Goal: Complete application form

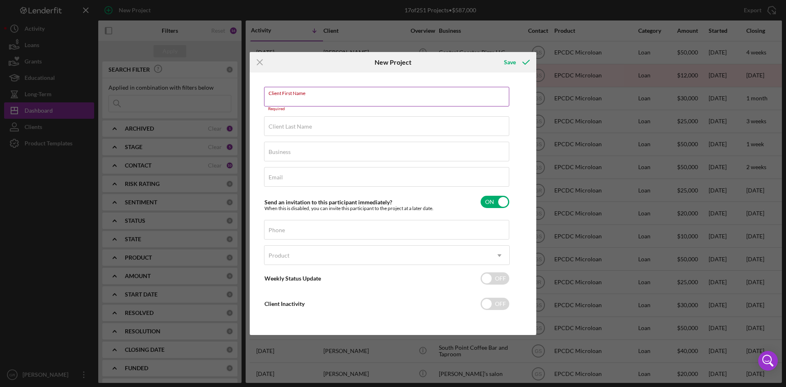
click at [364, 95] on div "Client First Name Required" at bounding box center [387, 99] width 246 height 25
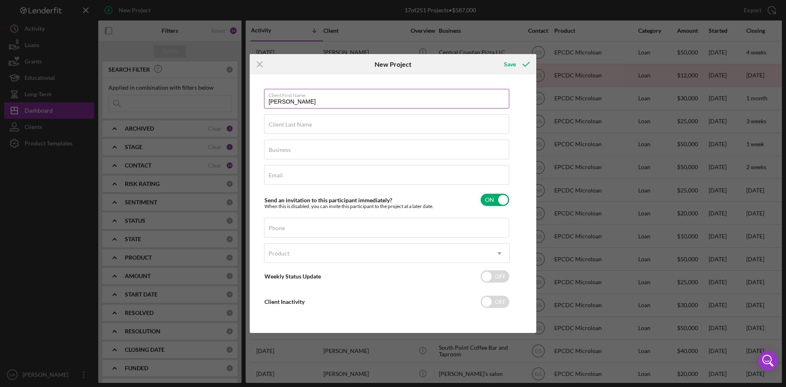
type input "[PERSON_NAME]"
click at [355, 152] on input "Business" at bounding box center [386, 150] width 245 height 20
click at [285, 149] on input "Business" at bounding box center [386, 150] width 245 height 20
type input "[PERSON_NAME] Daycare"
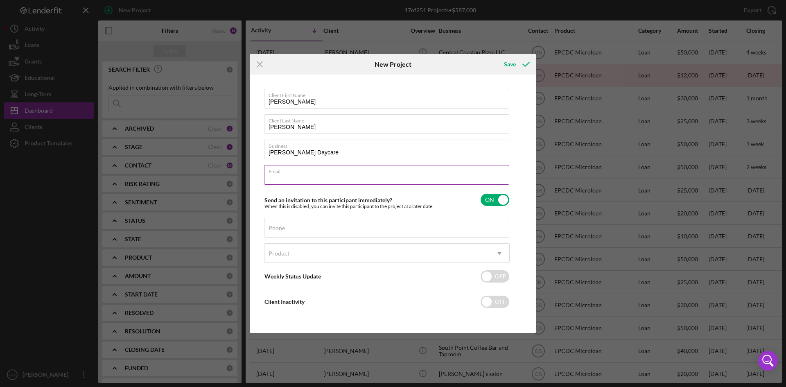
click at [295, 167] on div "Email Required" at bounding box center [387, 175] width 246 height 20
type input "[EMAIL_ADDRESS][DOMAIN_NAME]"
click at [319, 233] on input "Phone" at bounding box center [386, 228] width 245 height 20
click at [355, 226] on label "Phone" at bounding box center [389, 222] width 241 height 9
click at [355, 226] on input "Phone" at bounding box center [386, 228] width 245 height 20
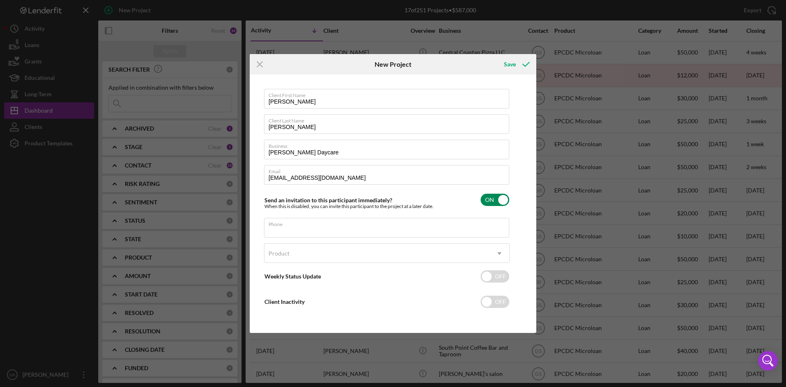
click at [502, 206] on input "checkbox" at bounding box center [495, 200] width 29 height 12
checkbox input "false"
click at [387, 230] on input "Phone" at bounding box center [386, 228] width 245 height 20
type input "[PHONE_NUMBER]"
click at [401, 254] on div "Product" at bounding box center [376, 253] width 225 height 19
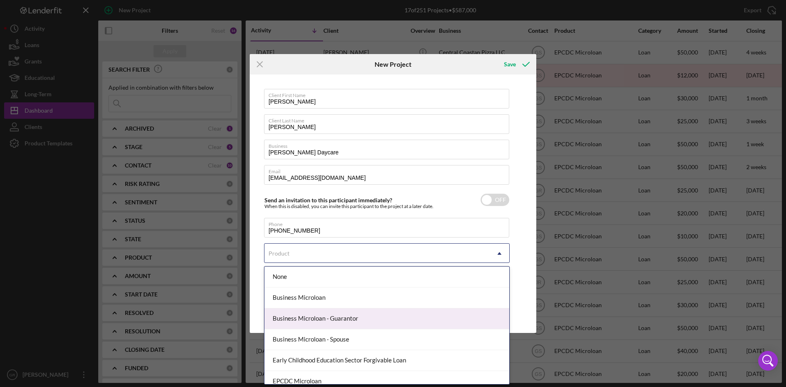
scroll to position [50, 0]
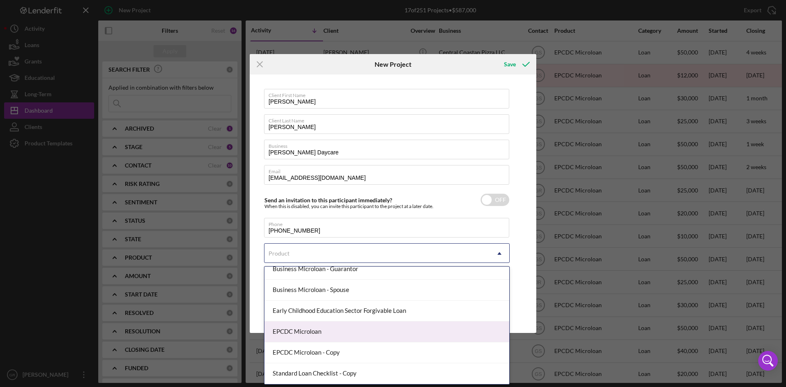
click at [348, 335] on div "EPCDC Microloan" at bounding box center [386, 331] width 245 height 21
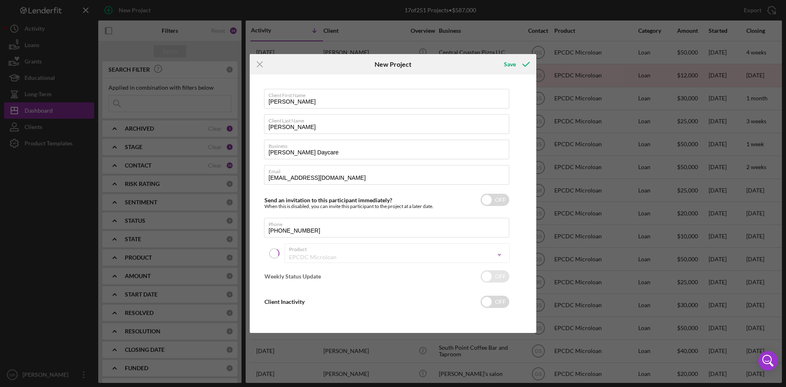
checkbox input "true"
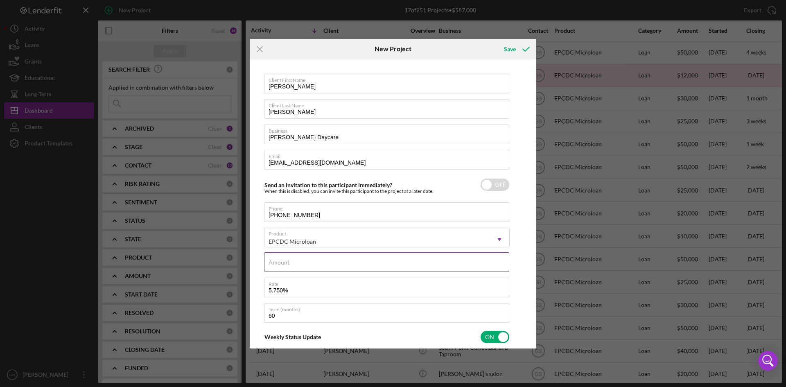
click at [315, 262] on input "Amount" at bounding box center [386, 262] width 245 height 20
type input "$50,000.00"
type textarea "Here's a snapshot of information that has been fully approved, as well as the i…"
type textarea "Hey there, we noticed you haven't made any progress on your application in the …"
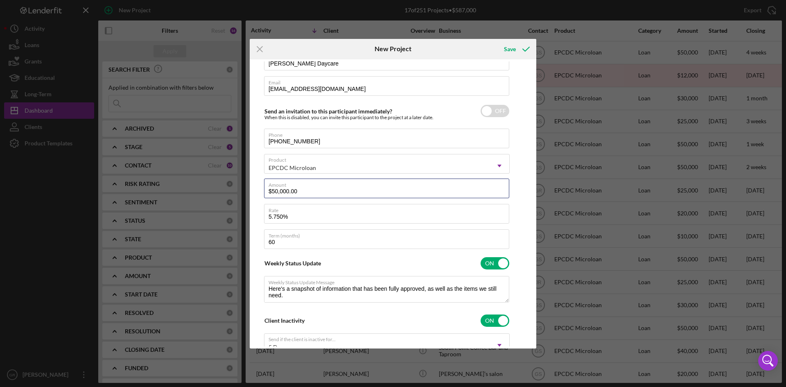
scroll to position [0, 0]
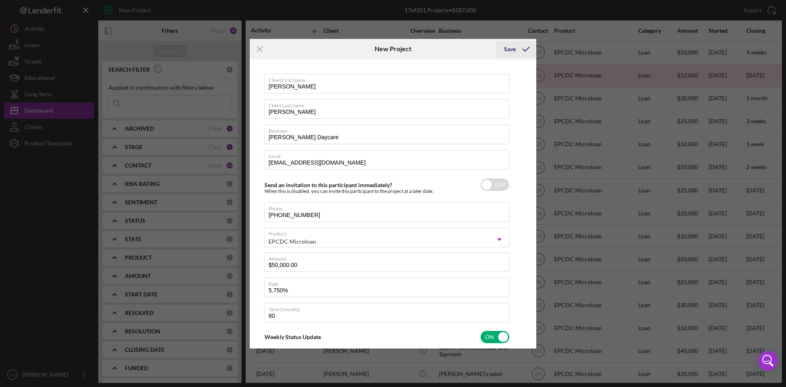
type textarea "Here's a snapshot of information that has been fully approved, as well as the i…"
type textarea "Hey there, we noticed you haven't made any progress on your application in the …"
click at [509, 46] on div "Save" at bounding box center [510, 49] width 12 height 16
type textarea "Here's a snapshot of information that has been fully approved, as well as the i…"
type textarea "Hey there, we noticed you haven't made any progress on your application in the …"
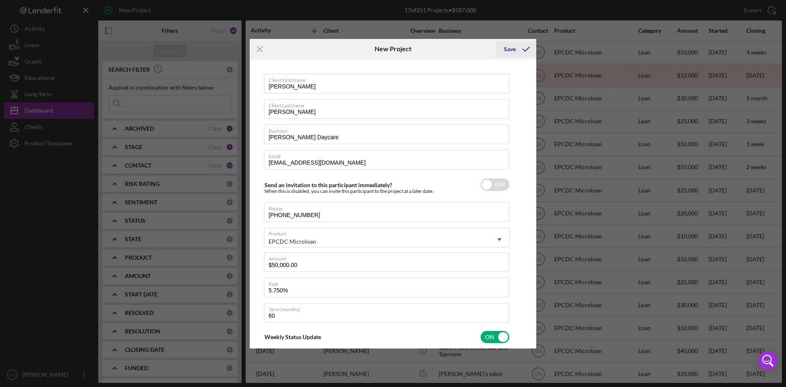
type textarea "Here's a snapshot of information that has been fully approved, as well as the i…"
type textarea "Hey there, we noticed you haven't made any progress on your application in the …"
checkbox input "true"
checkbox input "false"
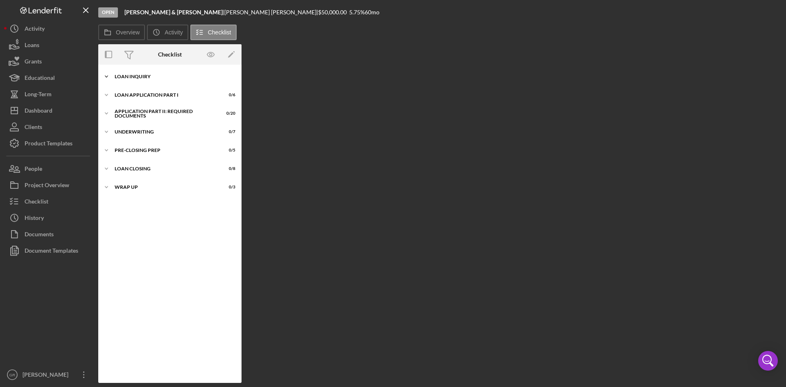
click at [144, 84] on div "Icon/Expander Loan Inquiry 0 / 6" at bounding box center [169, 76] width 143 height 16
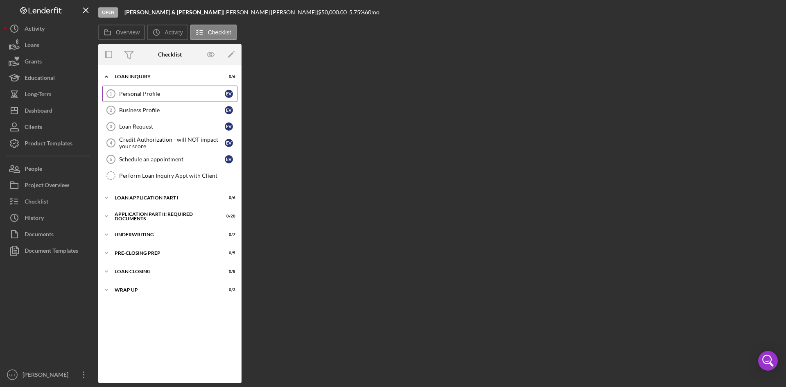
click at [182, 92] on div "Personal Profile" at bounding box center [172, 93] width 106 height 7
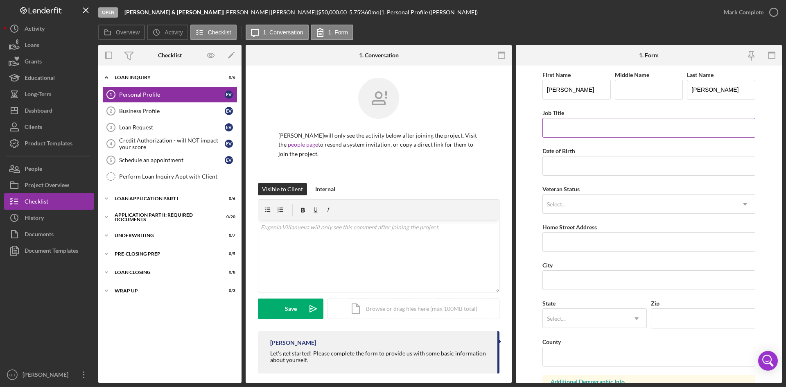
click at [578, 133] on input "Job Title" at bounding box center [648, 128] width 213 height 20
type input "Business Owner"
type input "[DATE]"
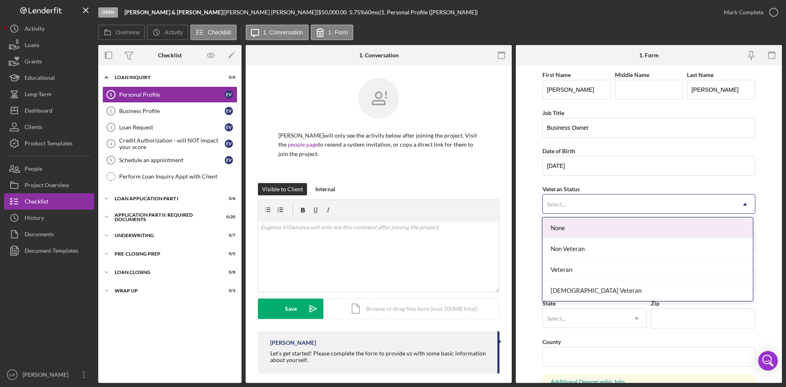
click at [578, 203] on div "Select..." at bounding box center [639, 204] width 192 height 19
click at [579, 228] on div "None" at bounding box center [647, 227] width 210 height 21
click at [579, 201] on div "Select..." at bounding box center [639, 204] width 192 height 19
click at [584, 230] on div "None" at bounding box center [647, 227] width 210 height 21
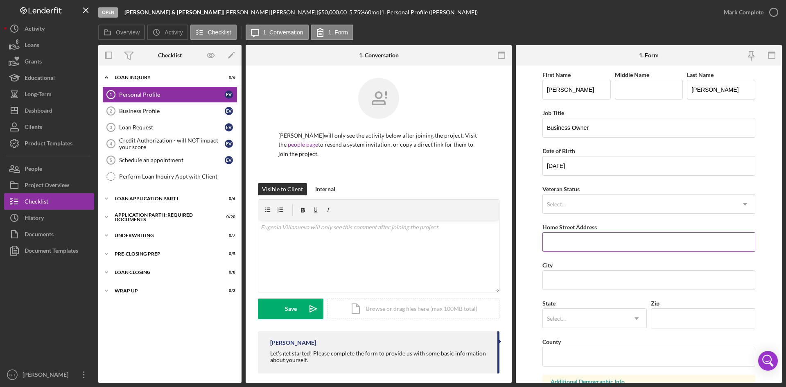
click at [578, 237] on input "Home Street Address" at bounding box center [648, 242] width 213 height 20
type input "[STREET_ADDRESS]"
type input "[GEOGRAPHIC_DATA]"
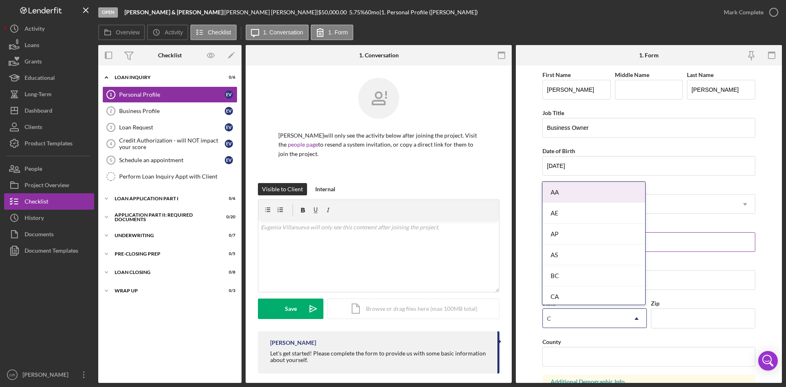
type input "CA"
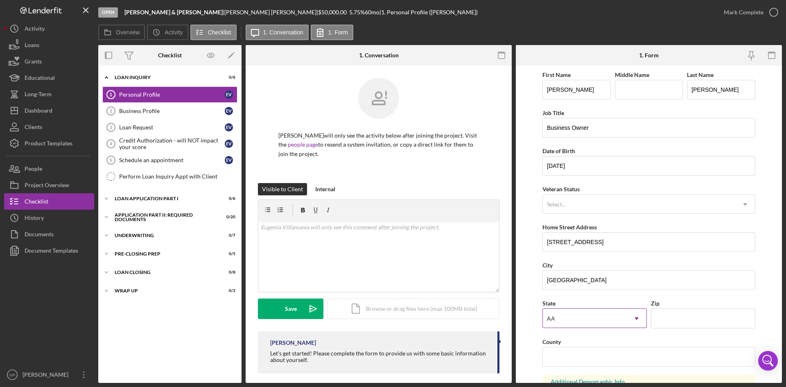
click at [625, 317] on div "AA" at bounding box center [585, 318] width 84 height 19
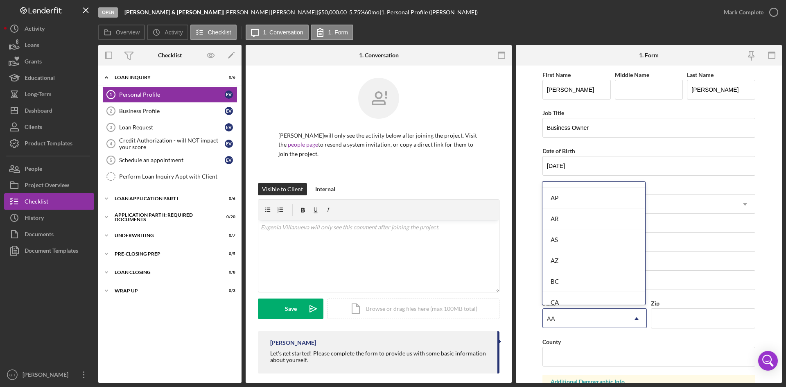
scroll to position [123, 0]
click at [560, 293] on div "CA" at bounding box center [593, 299] width 103 height 21
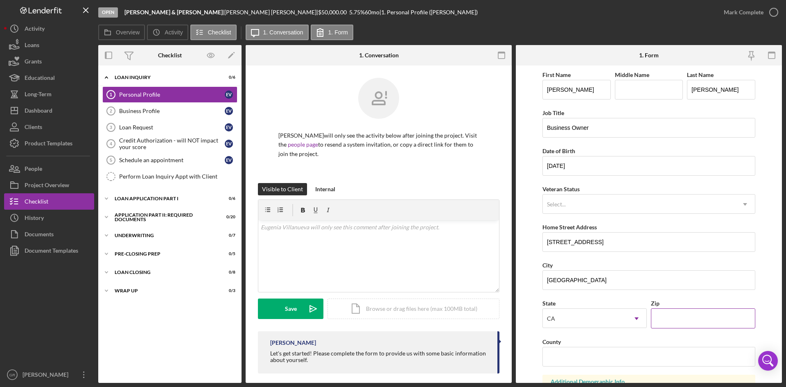
click at [667, 308] on input "Zip" at bounding box center [703, 318] width 104 height 20
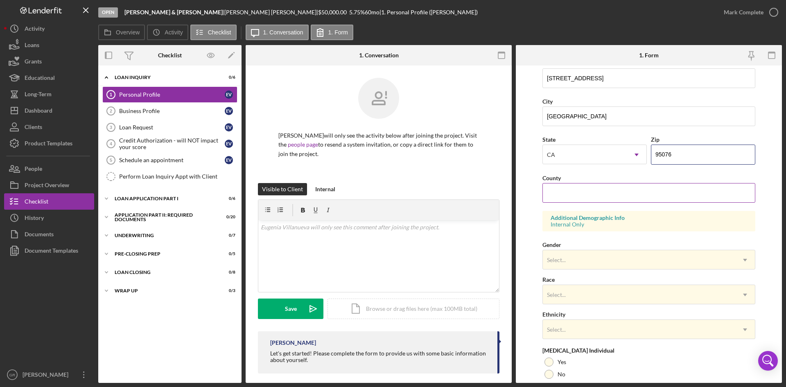
type input "95076"
click at [616, 188] on input "County" at bounding box center [648, 193] width 213 height 20
drag, startPoint x: 628, startPoint y: 188, endPoint x: 632, endPoint y: 188, distance: 4.5
click at [632, 188] on input "San" at bounding box center [648, 193] width 213 height 20
type input "Santa [PERSON_NAME]"
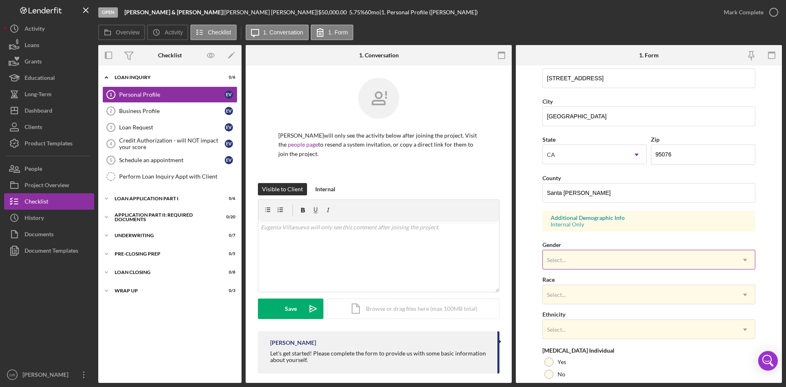
click at [567, 257] on div "Select..." at bounding box center [639, 260] width 192 height 19
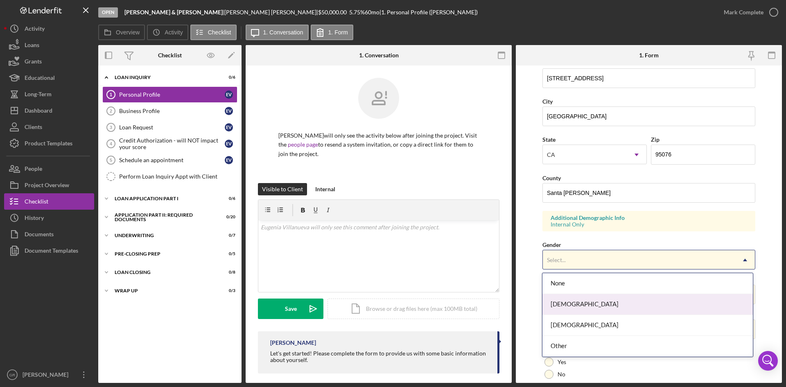
drag, startPoint x: 562, startPoint y: 325, endPoint x: 569, endPoint y: 300, distance: 25.6
click at [569, 300] on div "None [DEMOGRAPHIC_DATA] [DEMOGRAPHIC_DATA] Other" at bounding box center [647, 315] width 210 height 84
click at [570, 298] on div "[DEMOGRAPHIC_DATA]" at bounding box center [647, 304] width 210 height 21
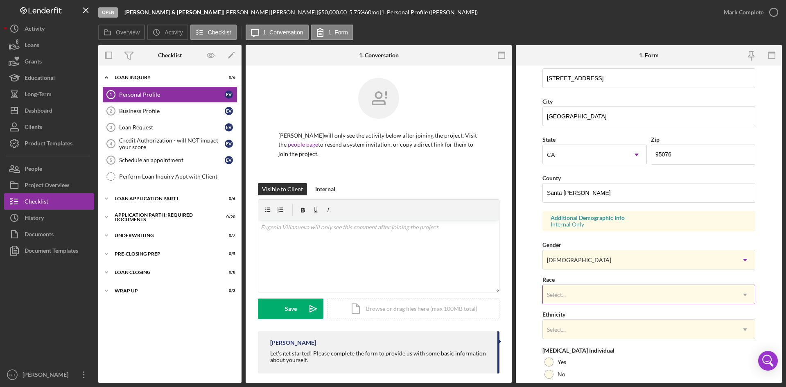
click at [570, 293] on div "Select..." at bounding box center [639, 294] width 192 height 19
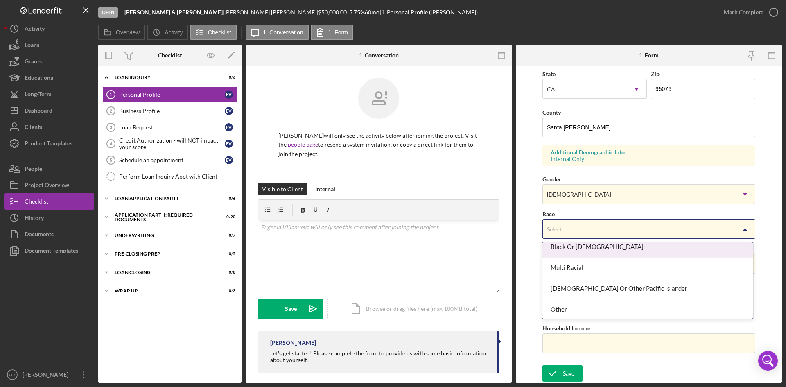
scroll to position [82, 0]
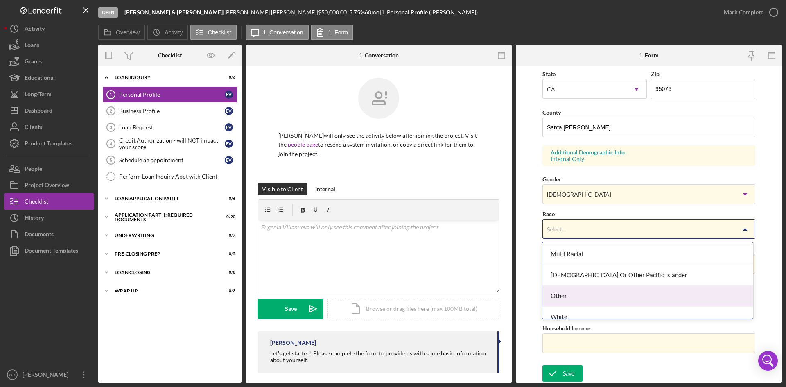
click at [579, 289] on div "Other" at bounding box center [647, 296] width 210 height 21
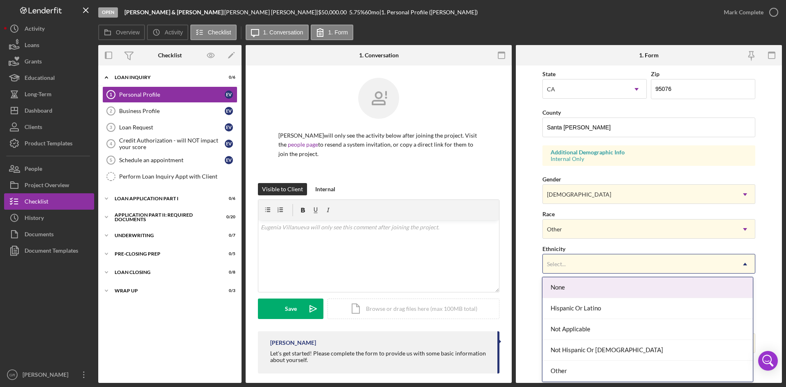
click at [587, 258] on div "Select..." at bounding box center [639, 264] width 192 height 19
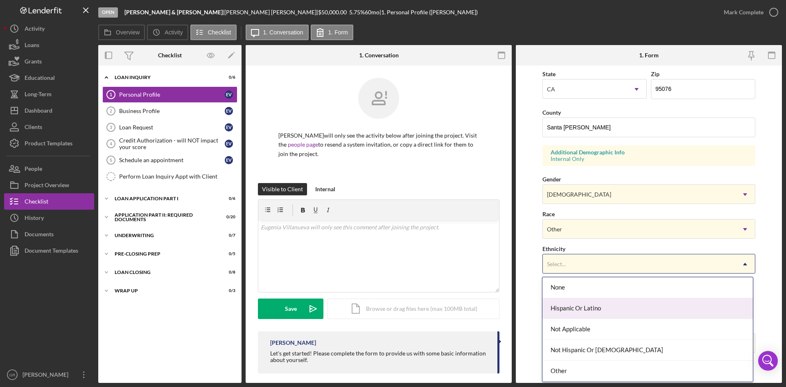
click at [582, 300] on div "Hispanic Or Latino" at bounding box center [647, 308] width 210 height 21
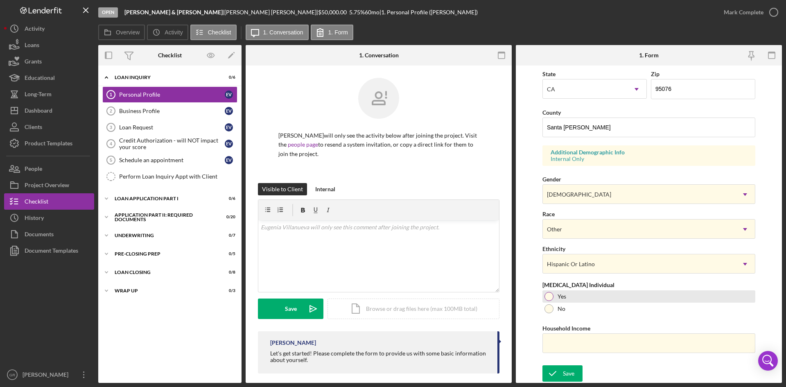
click at [552, 295] on div at bounding box center [549, 296] width 9 height 9
click at [563, 338] on input "Household Income" at bounding box center [648, 343] width 213 height 20
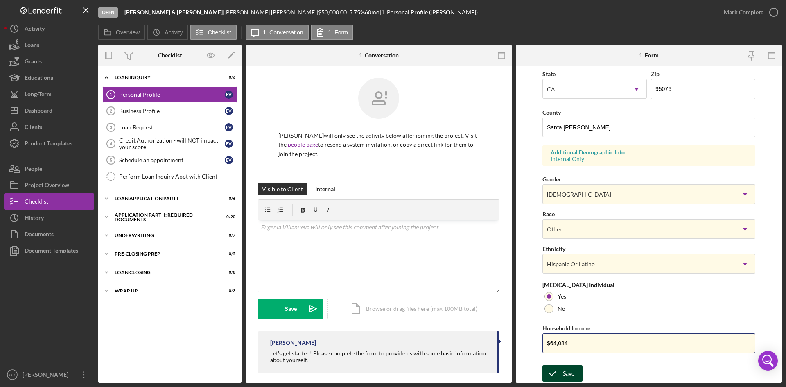
type input "$64,084"
click at [558, 375] on icon "submit" at bounding box center [552, 373] width 20 height 20
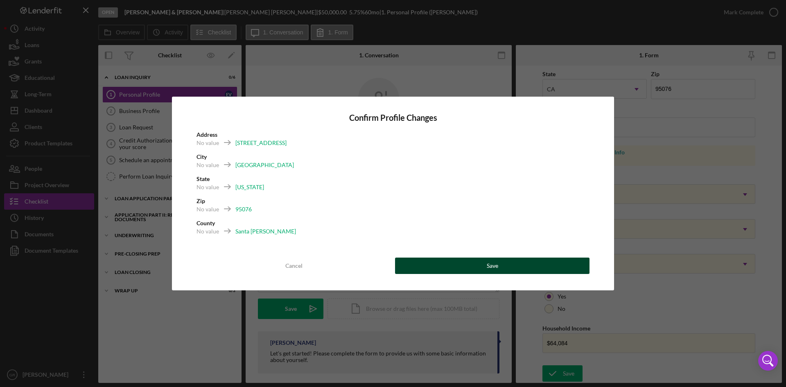
click at [485, 269] on button "Save" at bounding box center [492, 266] width 194 height 16
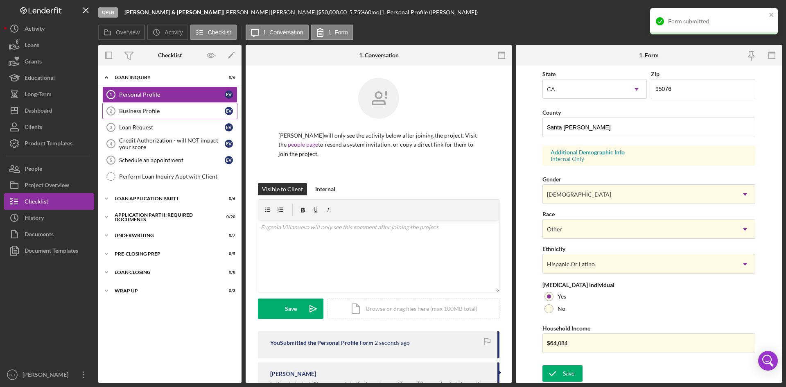
click at [194, 111] on div "Business Profile" at bounding box center [172, 111] width 106 height 7
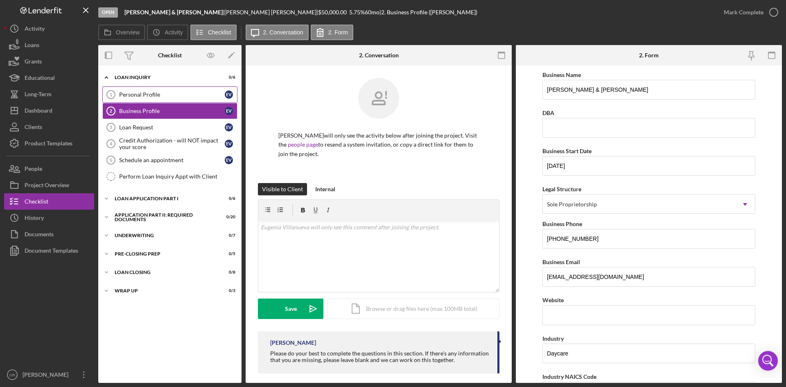
click at [131, 93] on div "Personal Profile" at bounding box center [172, 94] width 106 height 7
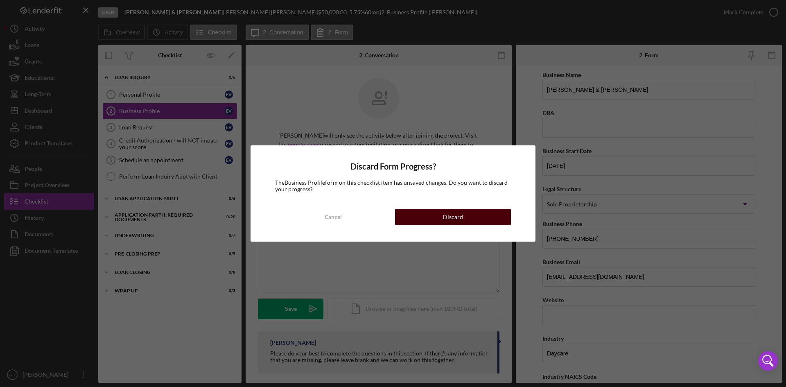
click at [456, 213] on div "Discard" at bounding box center [453, 217] width 20 height 16
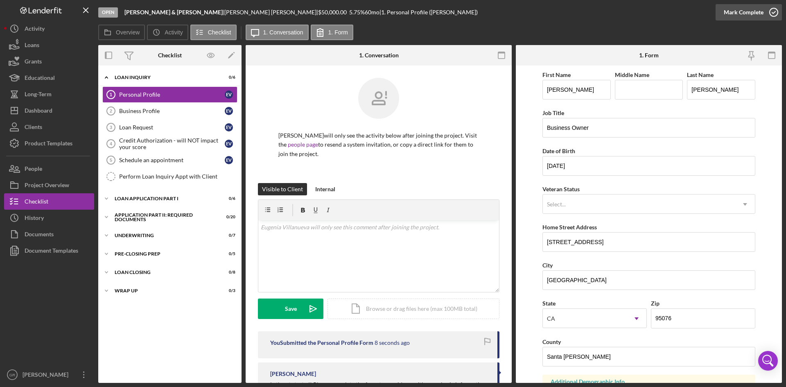
click at [769, 20] on div "Mark Complete" at bounding box center [749, 12] width 66 height 25
click at [181, 95] on div "Personal Profile" at bounding box center [172, 94] width 106 height 7
click at [761, 11] on div "Mark Complete" at bounding box center [744, 12] width 40 height 16
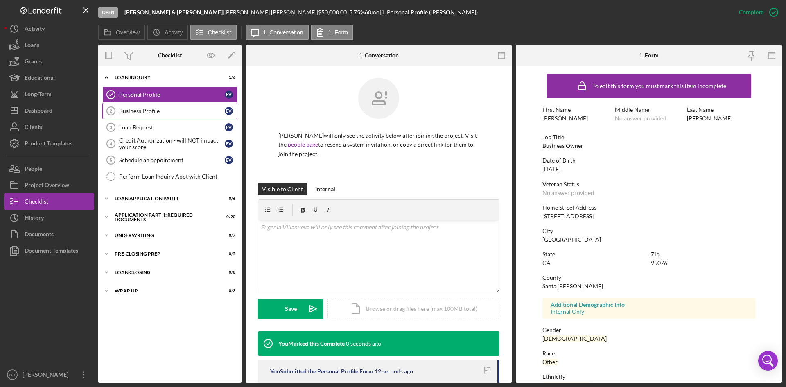
click at [142, 108] on div "Business Profile" at bounding box center [172, 111] width 106 height 7
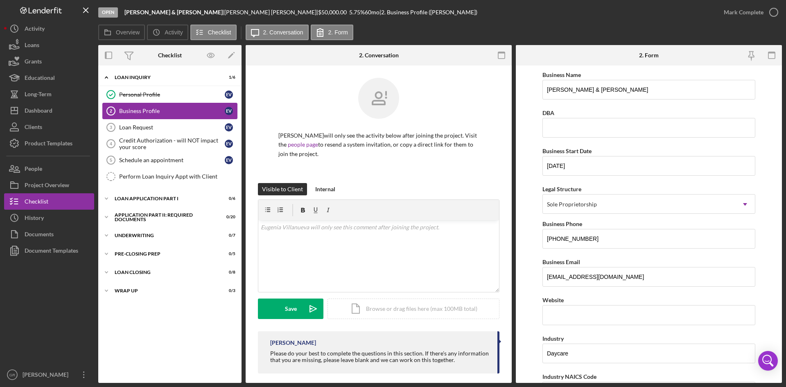
click at [159, 108] on div "Business Profile" at bounding box center [172, 111] width 106 height 7
click at [665, 82] on input "[PERSON_NAME] & [PERSON_NAME]" at bounding box center [648, 90] width 213 height 20
drag, startPoint x: 650, startPoint y: 95, endPoint x: 604, endPoint y: 93, distance: 45.9
click at [604, 93] on input "[PERSON_NAME] & [PERSON_NAME]" at bounding box center [648, 90] width 213 height 20
click at [639, 86] on input "[PERSON_NAME] & [PERSON_NAME]" at bounding box center [648, 90] width 213 height 20
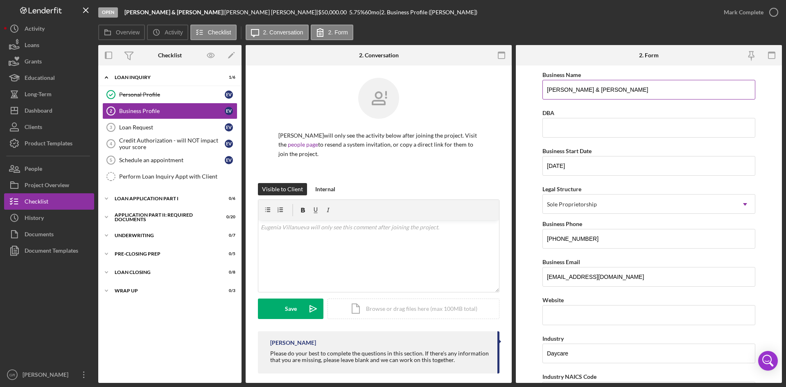
drag, startPoint x: 594, startPoint y: 89, endPoint x: 573, endPoint y: 90, distance: 20.9
click at [573, 90] on input "[PERSON_NAME] & [PERSON_NAME]" at bounding box center [648, 90] width 213 height 20
click at [598, 90] on input "[PERSON_NAME]" at bounding box center [648, 90] width 213 height 20
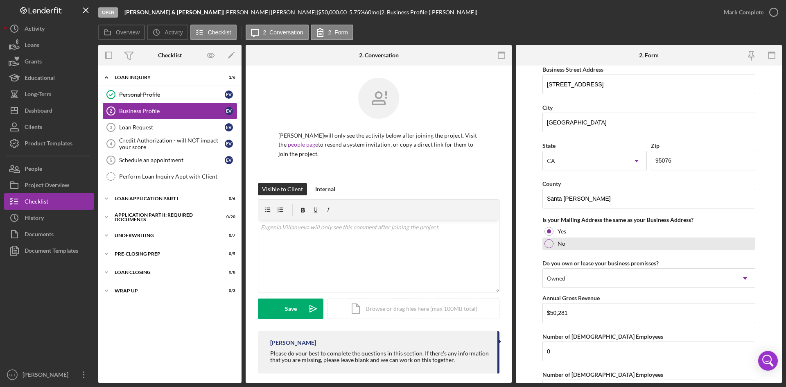
scroll to position [592, 0]
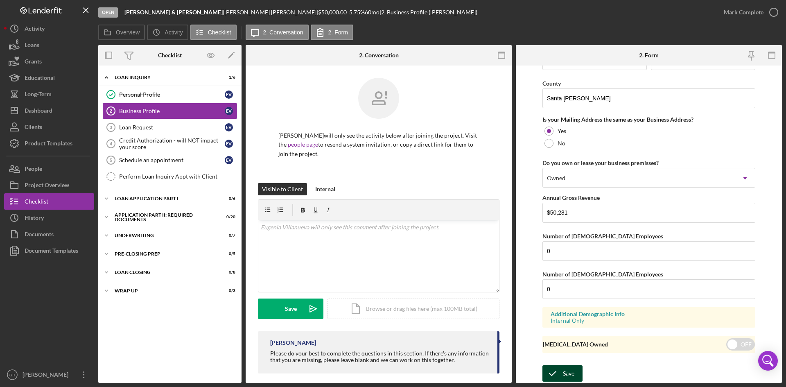
type input "[PERSON_NAME] Daycare"
click at [565, 372] on div "Save" at bounding box center [568, 373] width 11 height 16
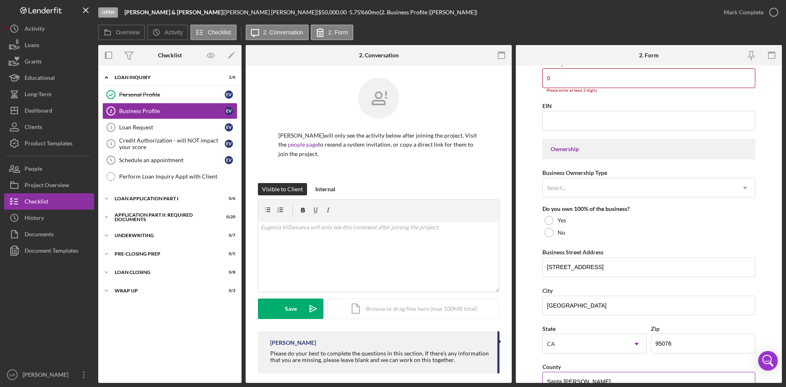
scroll to position [306, 0]
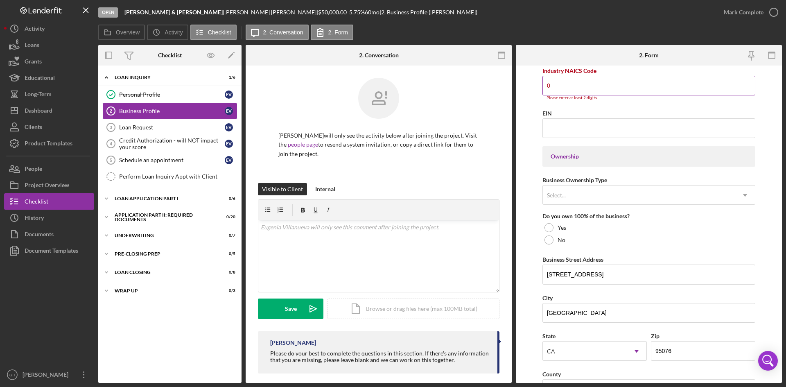
click at [614, 89] on input "0" at bounding box center [648, 86] width 213 height 20
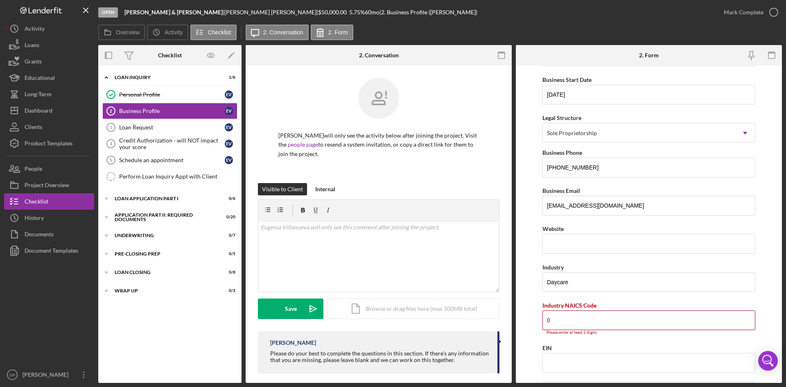
scroll to position [64, 0]
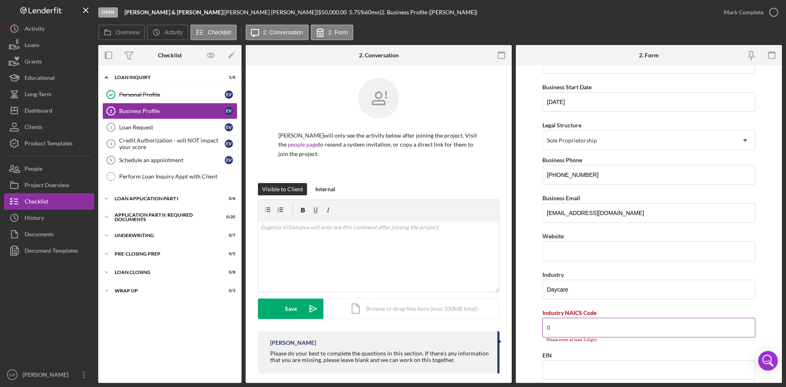
drag, startPoint x: 564, startPoint y: 337, endPoint x: 568, endPoint y: 334, distance: 5.0
click at [566, 336] on div "Industry NAICS Code 0 Please enter at least 2 digits" at bounding box center [648, 324] width 213 height 35
click at [569, 328] on input "0" at bounding box center [648, 328] width 213 height 20
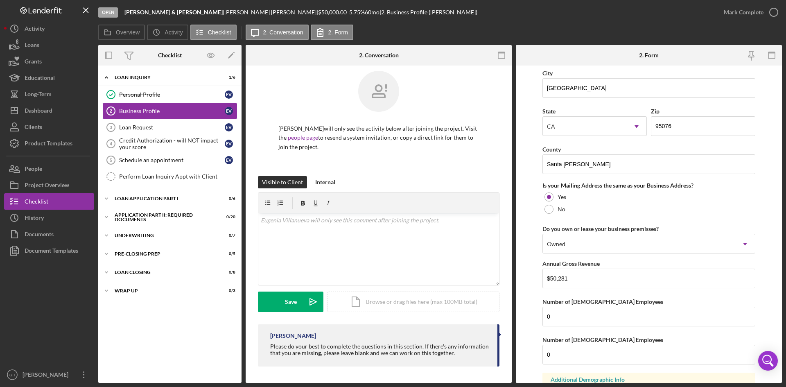
scroll to position [596, 0]
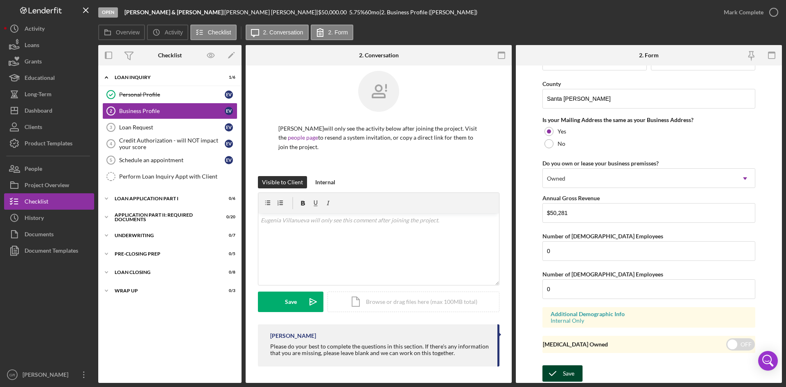
click at [570, 372] on div "Save" at bounding box center [568, 373] width 11 height 16
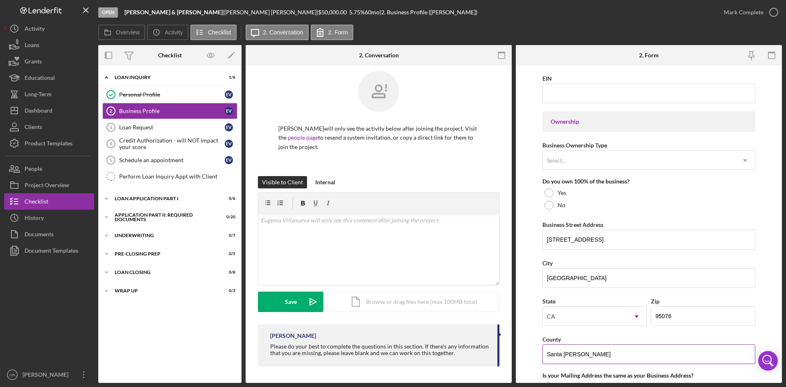
scroll to position [306, 0]
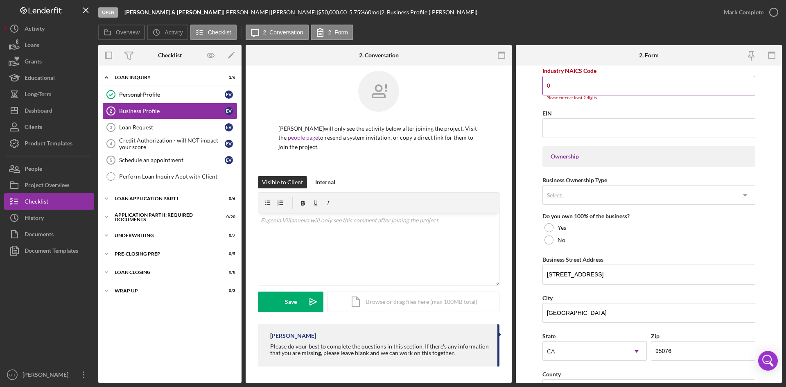
click at [576, 88] on input "0" at bounding box center [648, 86] width 213 height 20
click at [576, 91] on input "0" at bounding box center [648, 86] width 213 height 20
paste input "624410"
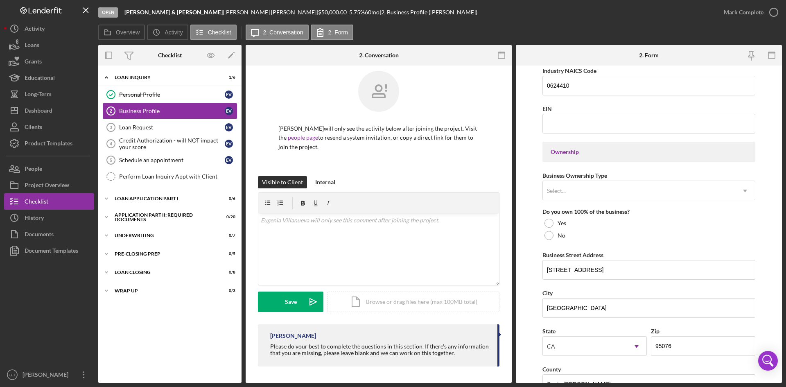
type input "624410"
click at [585, 133] on input "EIN" at bounding box center [648, 124] width 213 height 20
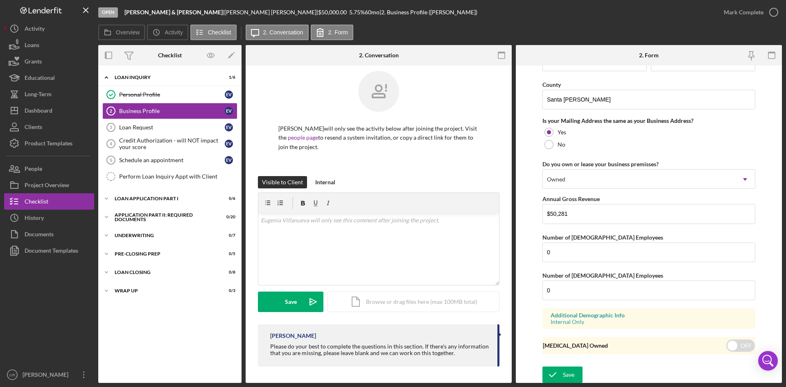
scroll to position [592, 0]
click at [553, 375] on icon "submit" at bounding box center [552, 373] width 20 height 20
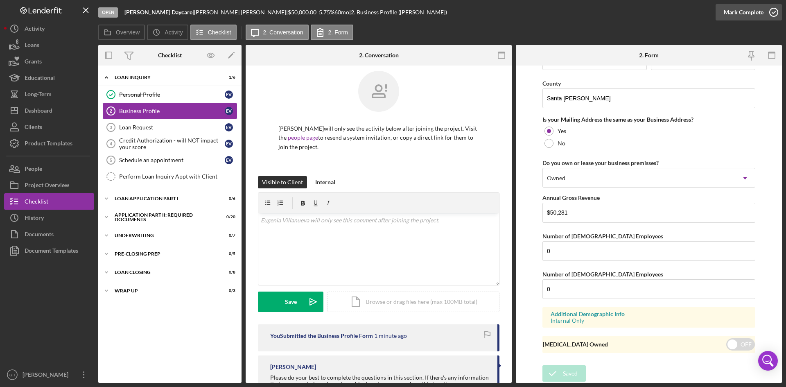
click at [769, 8] on icon "button" at bounding box center [774, 12] width 20 height 20
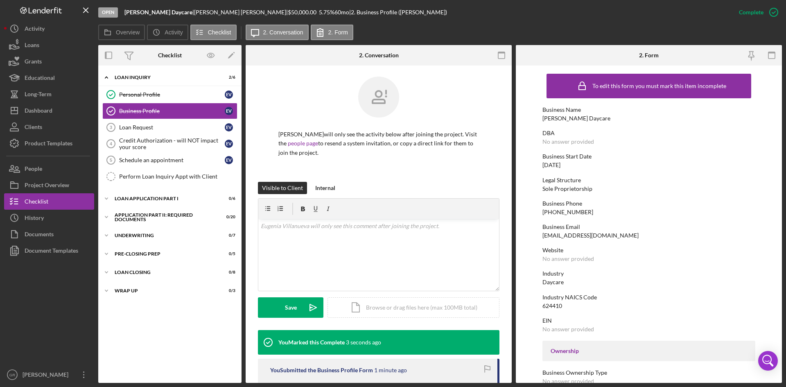
scroll to position [0, 0]
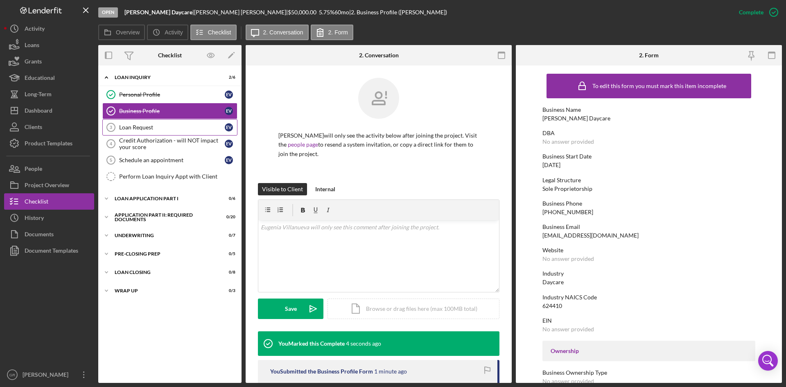
click at [149, 126] on div "Loan Request" at bounding box center [172, 127] width 106 height 7
